Goal: Information Seeking & Learning: Check status

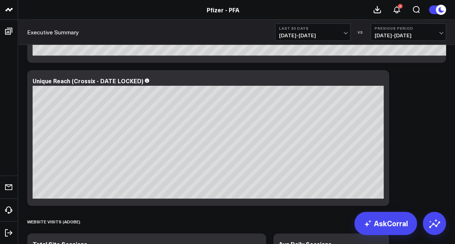
scroll to position [877, 0]
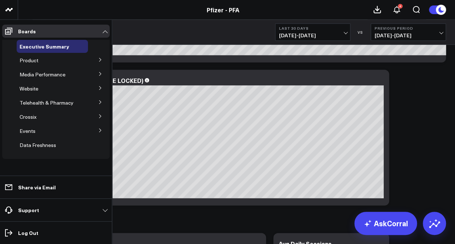
click at [104, 61] on button at bounding box center [100, 59] width 19 height 11
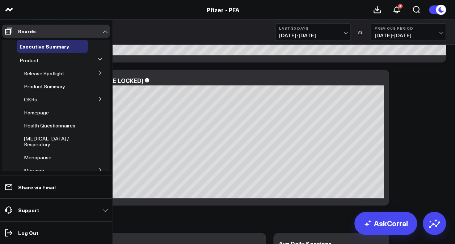
click at [98, 99] on icon at bounding box center [100, 99] width 4 height 4
click at [50, 113] on span "5.1 Release OKRs" at bounding box center [48, 112] width 41 height 7
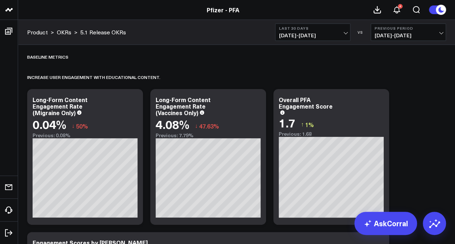
click at [440, 34] on span "[DATE] - [DATE]" at bounding box center [408, 36] width 67 height 6
click at [397, 86] on link "No Comparison" at bounding box center [408, 90] width 75 height 14
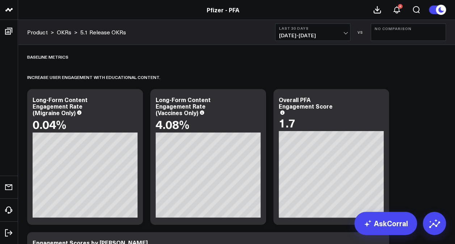
click at [349, 35] on div "Last 30 Days 08/26/25 - 09/24/25 VS No Comparison" at bounding box center [360, 32] width 171 height 17
click at [345, 35] on span "08/26/25 - 09/24/25" at bounding box center [312, 36] width 67 height 6
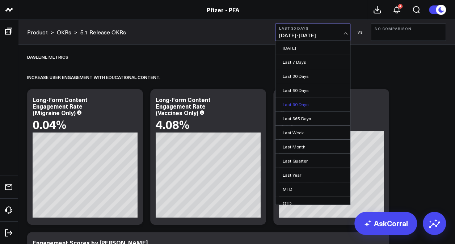
click at [308, 102] on link "Last 90 Days" at bounding box center [312, 104] width 75 height 14
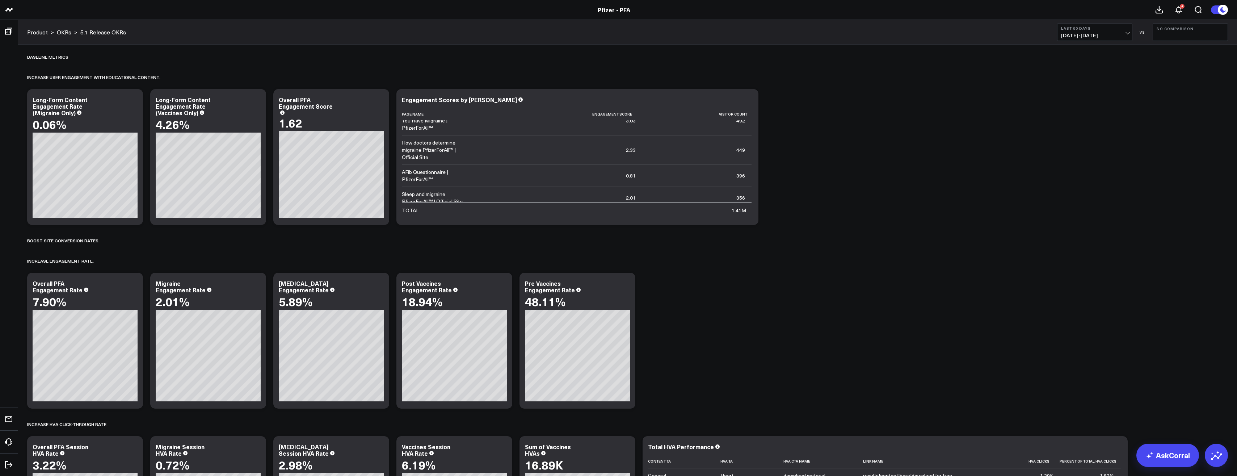
click at [62, 33] on link "OKRs" at bounding box center [64, 32] width 14 height 8
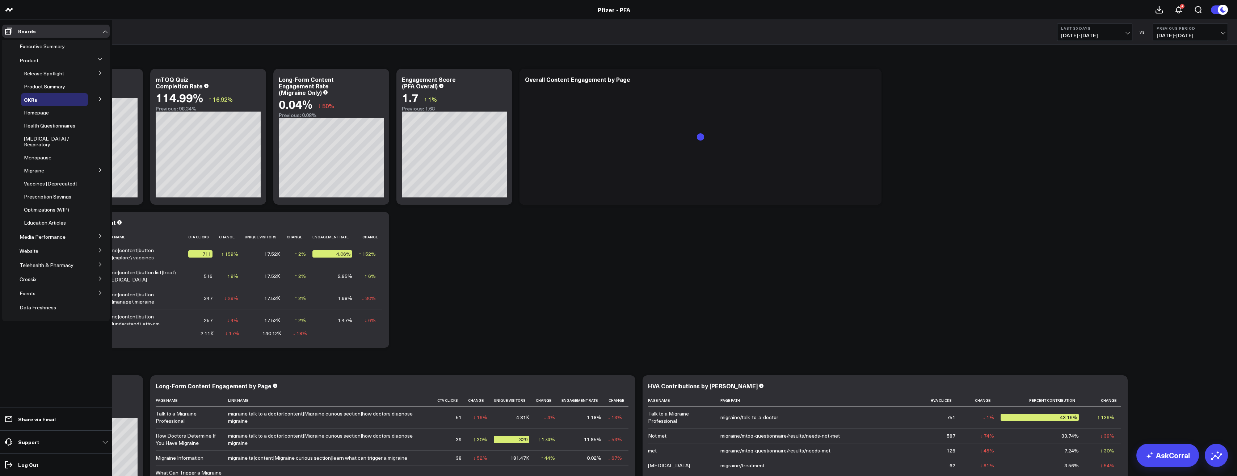
click at [99, 248] on icon at bounding box center [100, 250] width 4 height 4
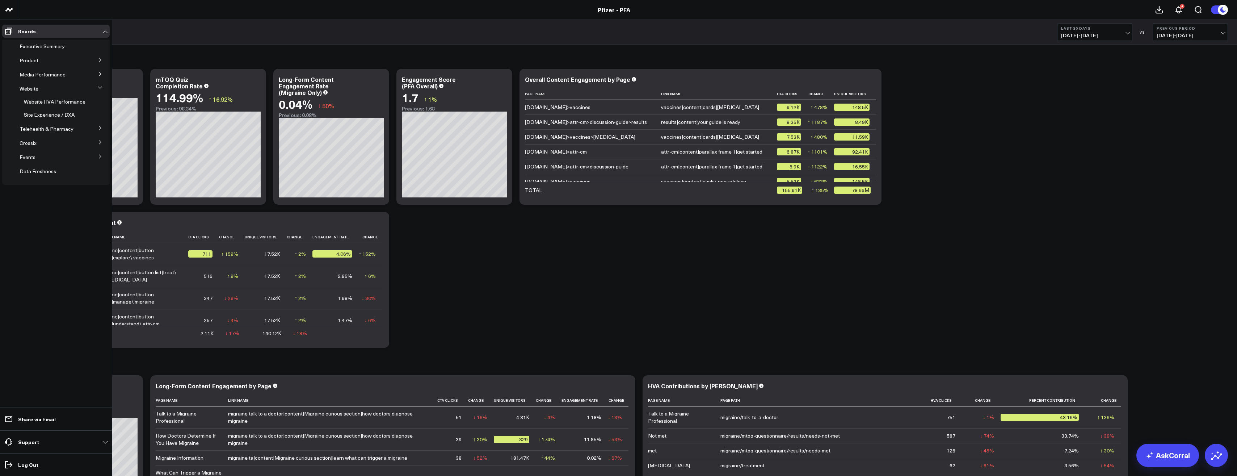
click at [97, 57] on button at bounding box center [100, 59] width 19 height 11
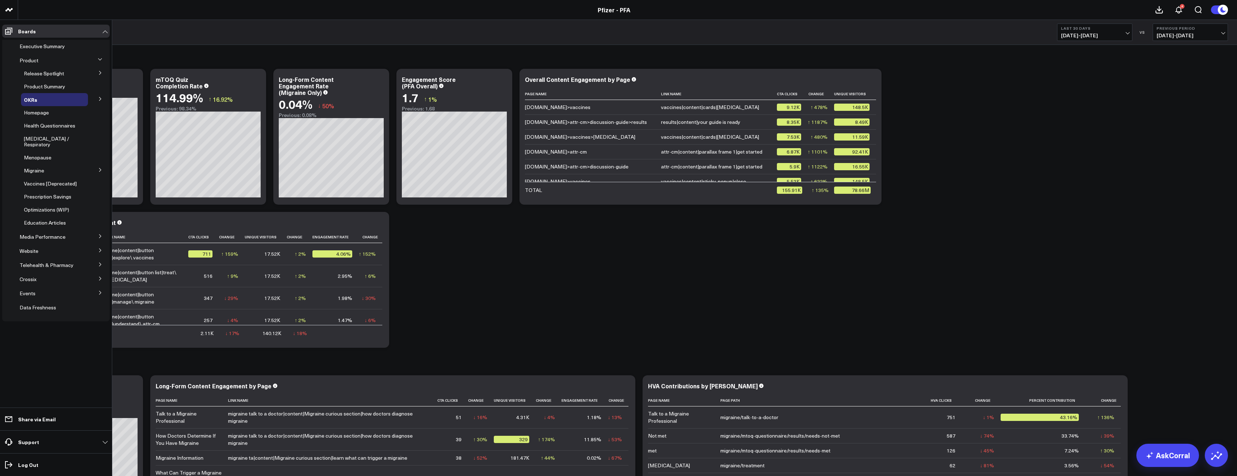
click at [101, 70] on button at bounding box center [100, 72] width 19 height 11
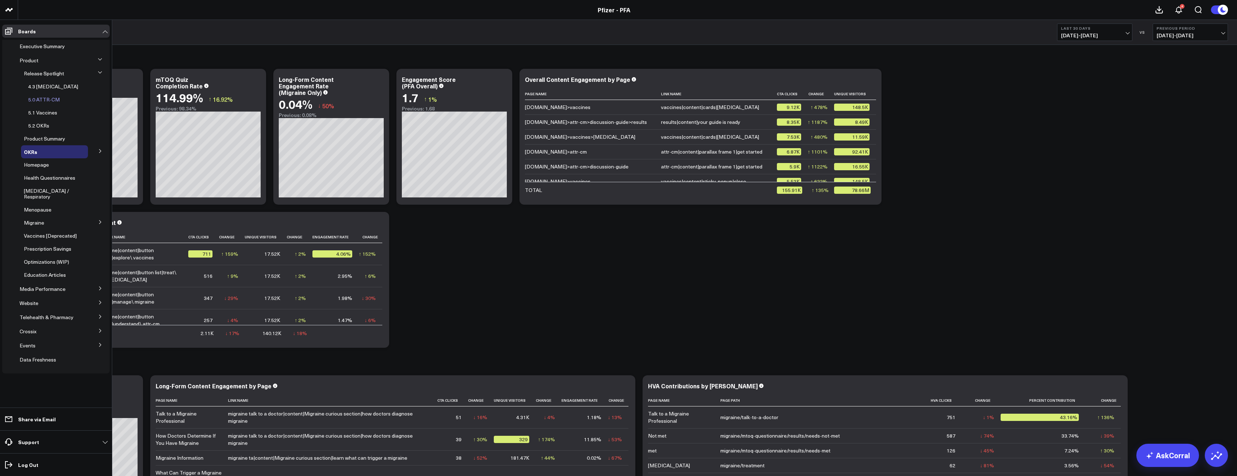
click at [39, 96] on span "5.0 ATTR-CM" at bounding box center [43, 99] width 31 height 7
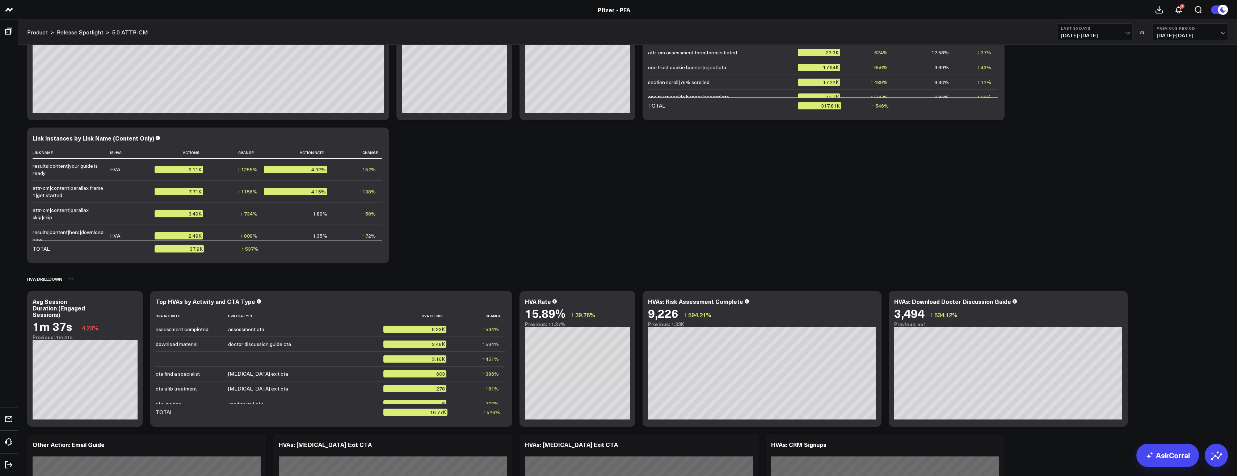
scroll to position [619, 0]
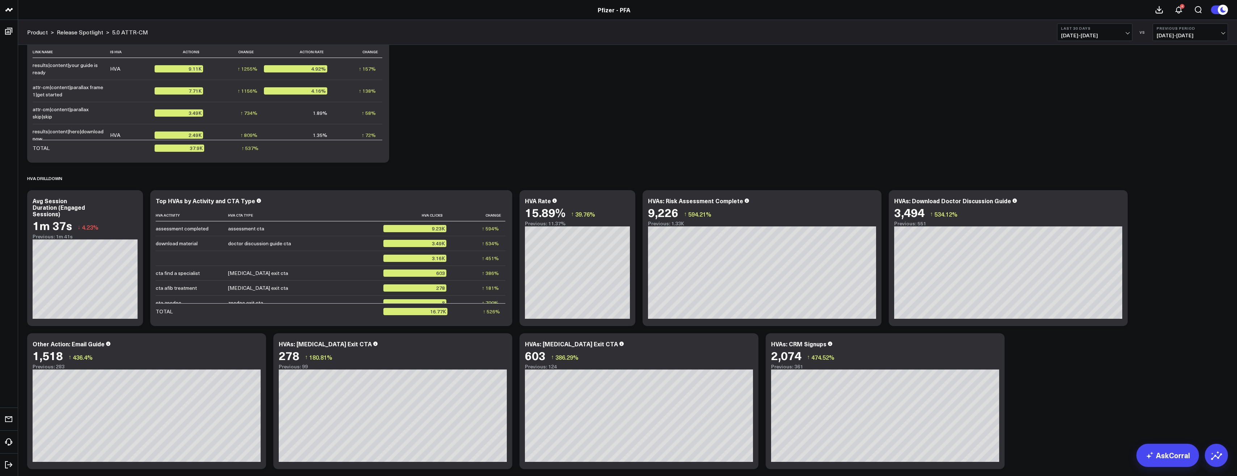
click at [1114, 31] on button "Last 30 Days [DATE] - [DATE]" at bounding box center [1094, 32] width 75 height 17
click at [1092, 106] on link "Last 90 Days" at bounding box center [1094, 104] width 75 height 14
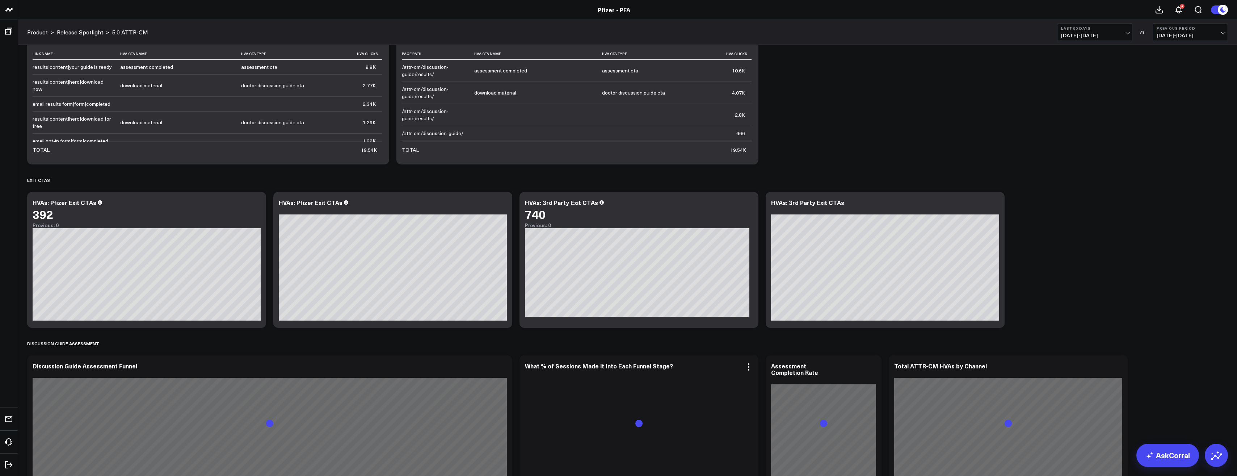
scroll to position [1154, 0]
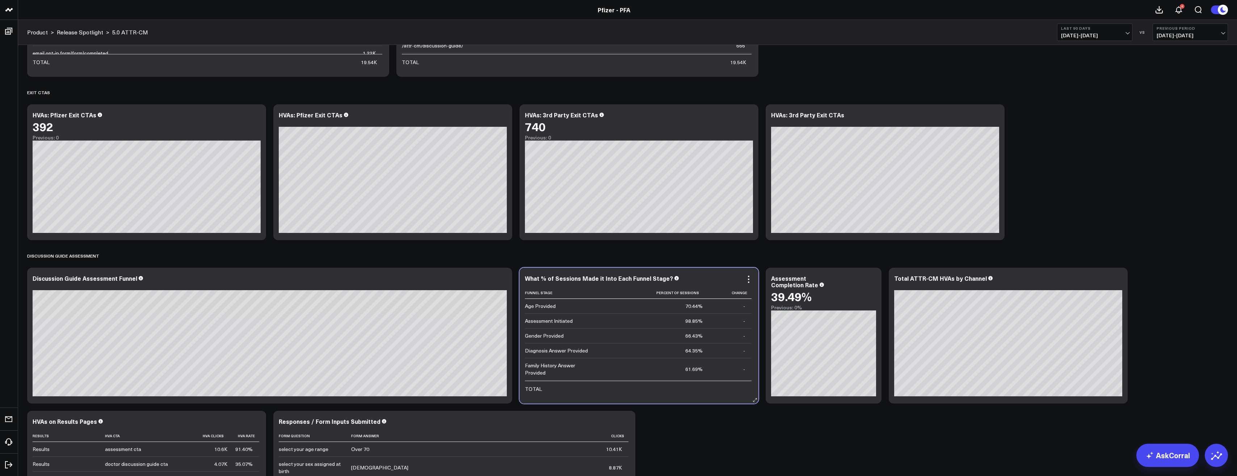
click at [668, 362] on td "61.69%" at bounding box center [653, 369] width 112 height 22
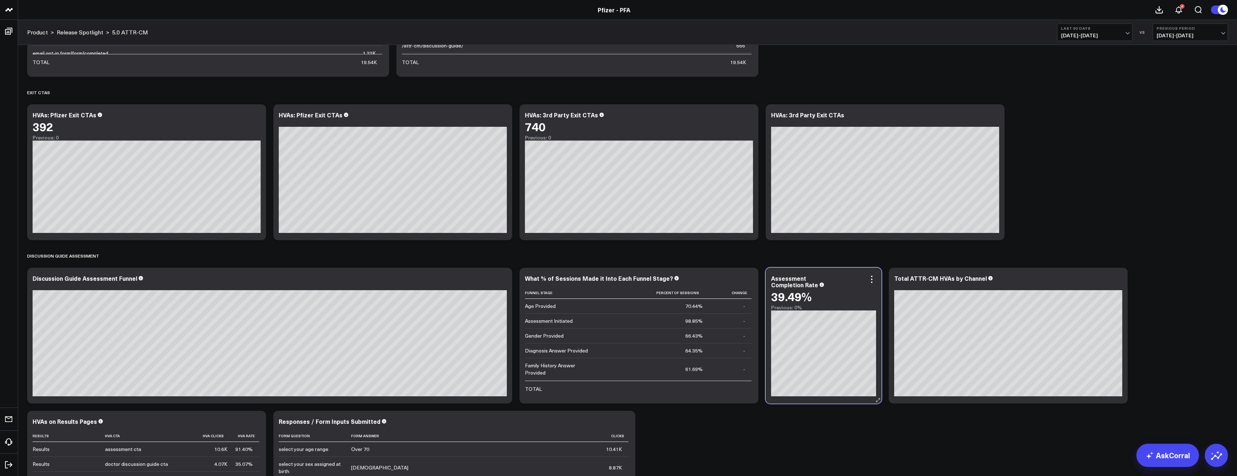
click at [787, 291] on div "39.49%" at bounding box center [791, 296] width 41 height 13
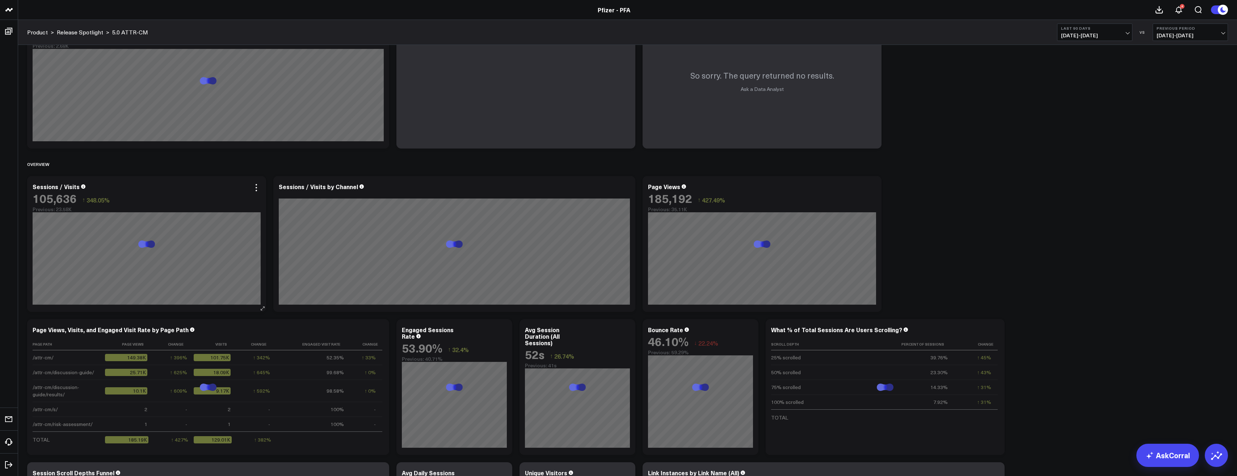
scroll to position [0, 0]
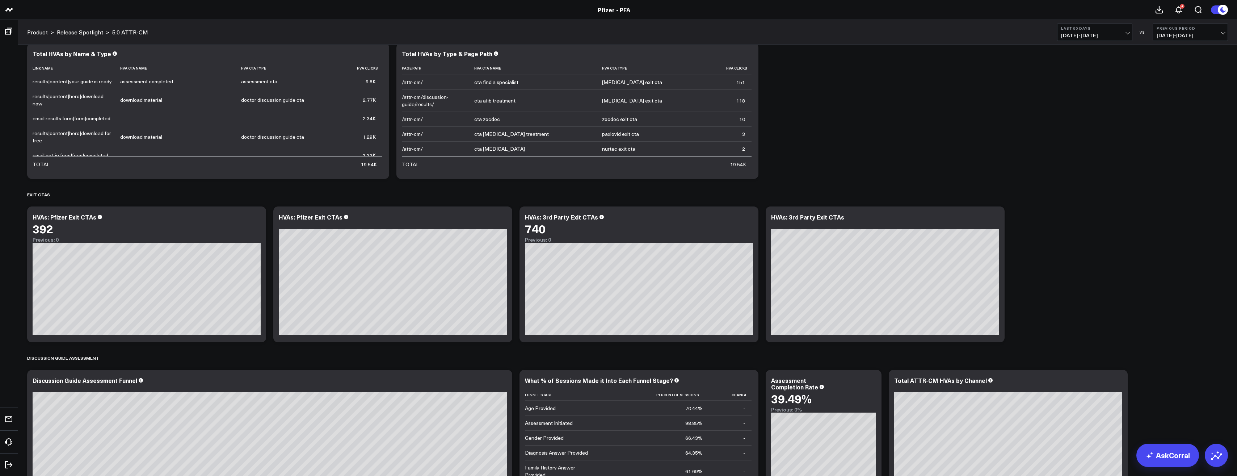
scroll to position [1216, 0]
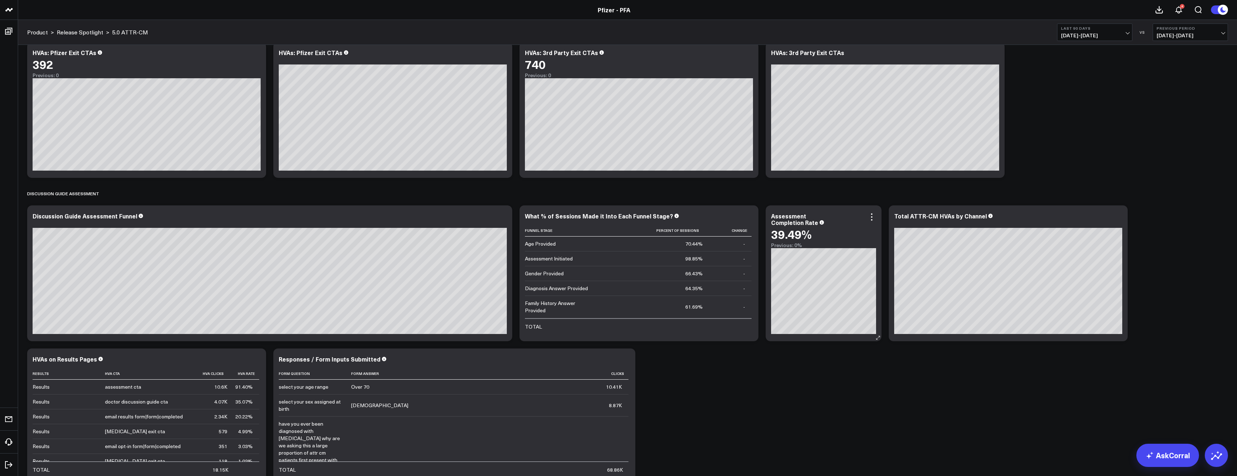
click at [822, 226] on div "Assessment Completion Rate 39.49% Previous: 0%" at bounding box center [823, 229] width 105 height 35
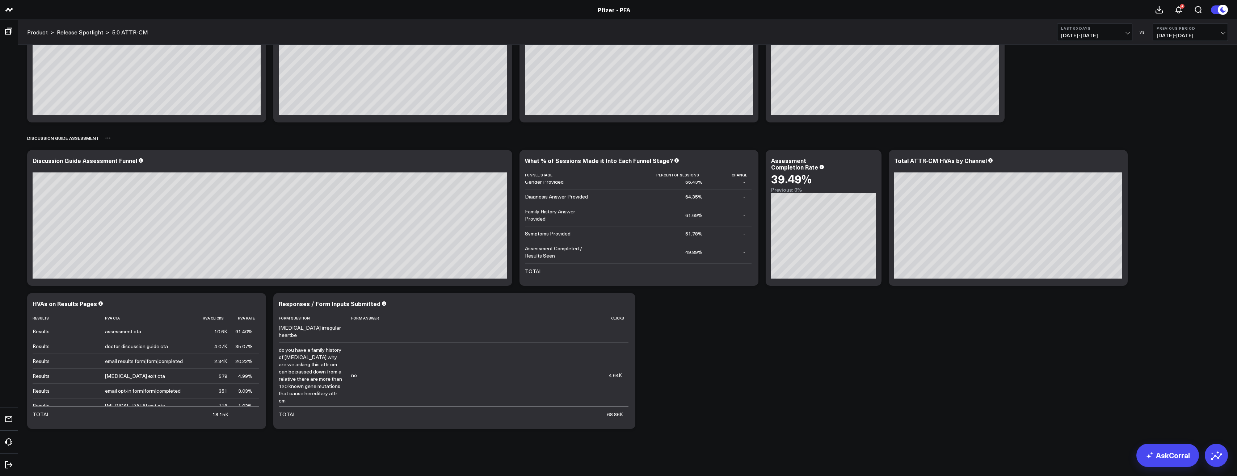
scroll to position [0, 0]
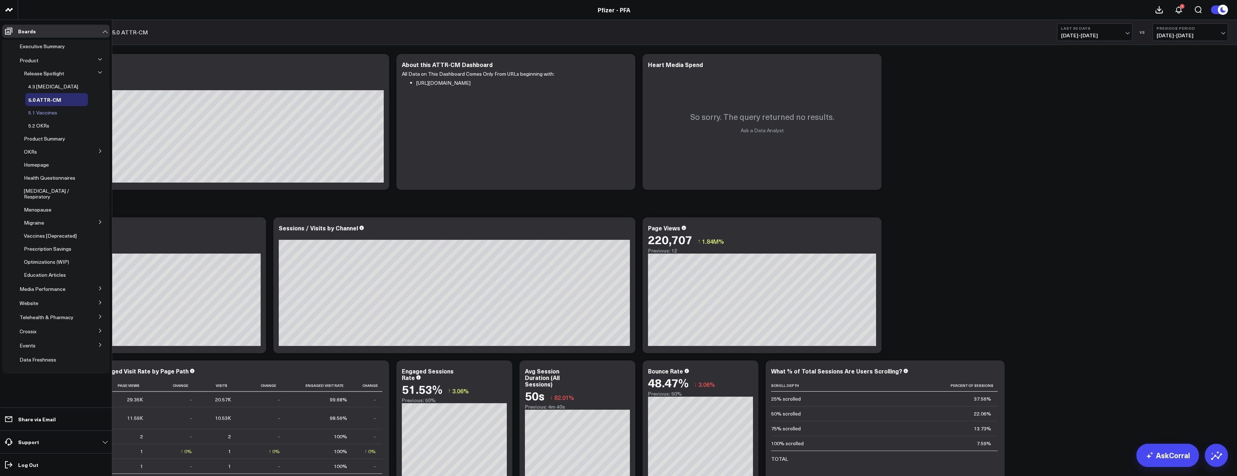
click at [49, 110] on span "5.1 Vaccines" at bounding box center [42, 112] width 29 height 7
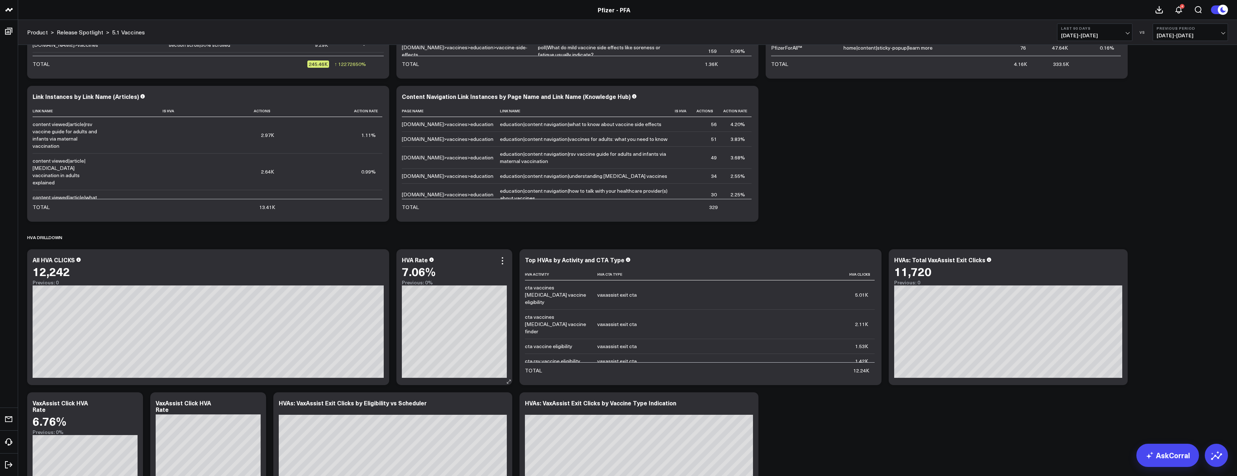
scroll to position [913, 0]
